Goal: Task Accomplishment & Management: Use online tool/utility

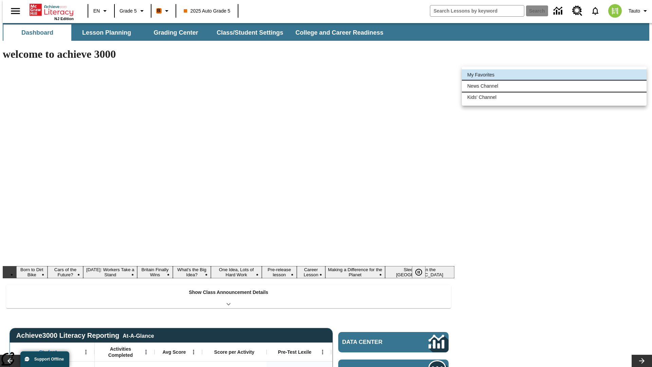
click at [554, 86] on li "News Channel" at bounding box center [554, 85] width 185 height 11
type input "120"
